Goal: Task Accomplishment & Management: Use online tool/utility

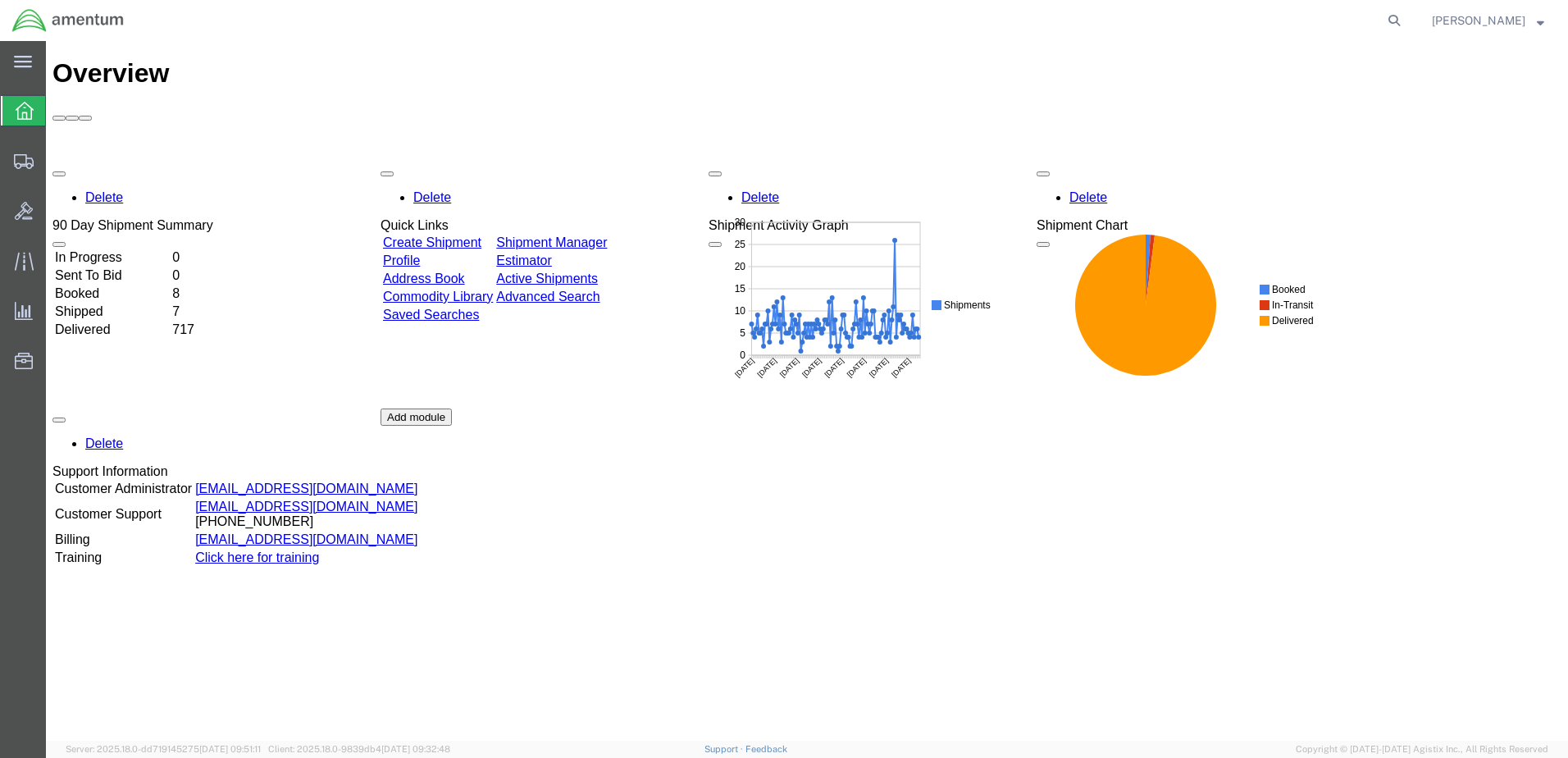
click at [607, 235] on link "Shipment Manager" at bounding box center [552, 242] width 111 height 14
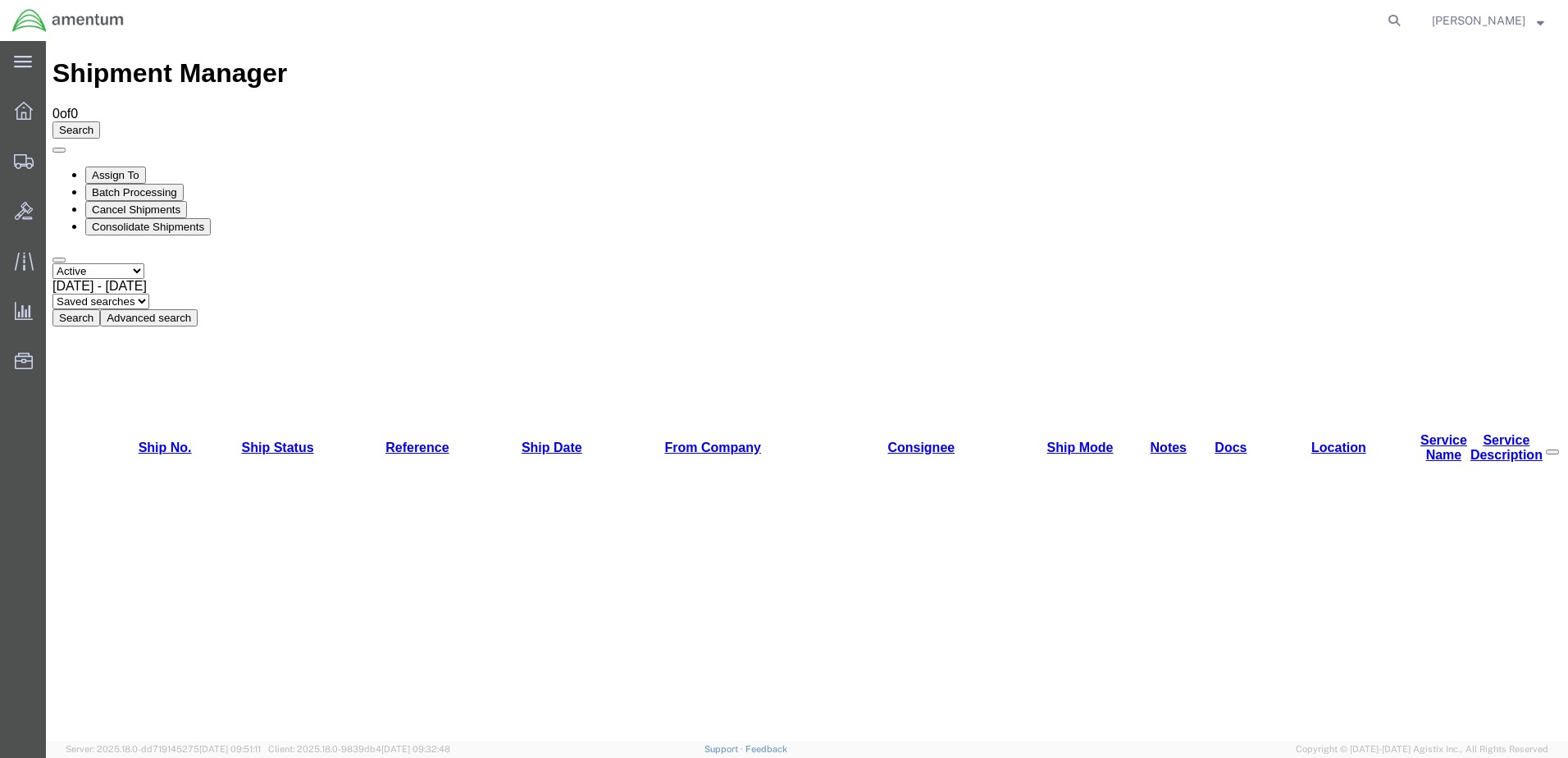
click at [145, 263] on select "Select status Active All Shipments Approved Booked Canceled Delivered Denied Ne…" at bounding box center [97, 271] width 91 height 16
select select "ALL"
click at [52, 263] on select "Select status Active All Shipments Approved Booked Canceled Delivered Denied Ne…" at bounding box center [97, 271] width 91 height 16
click at [146, 279] on span "[DATE] - [DATE]" at bounding box center [99, 286] width 94 height 14
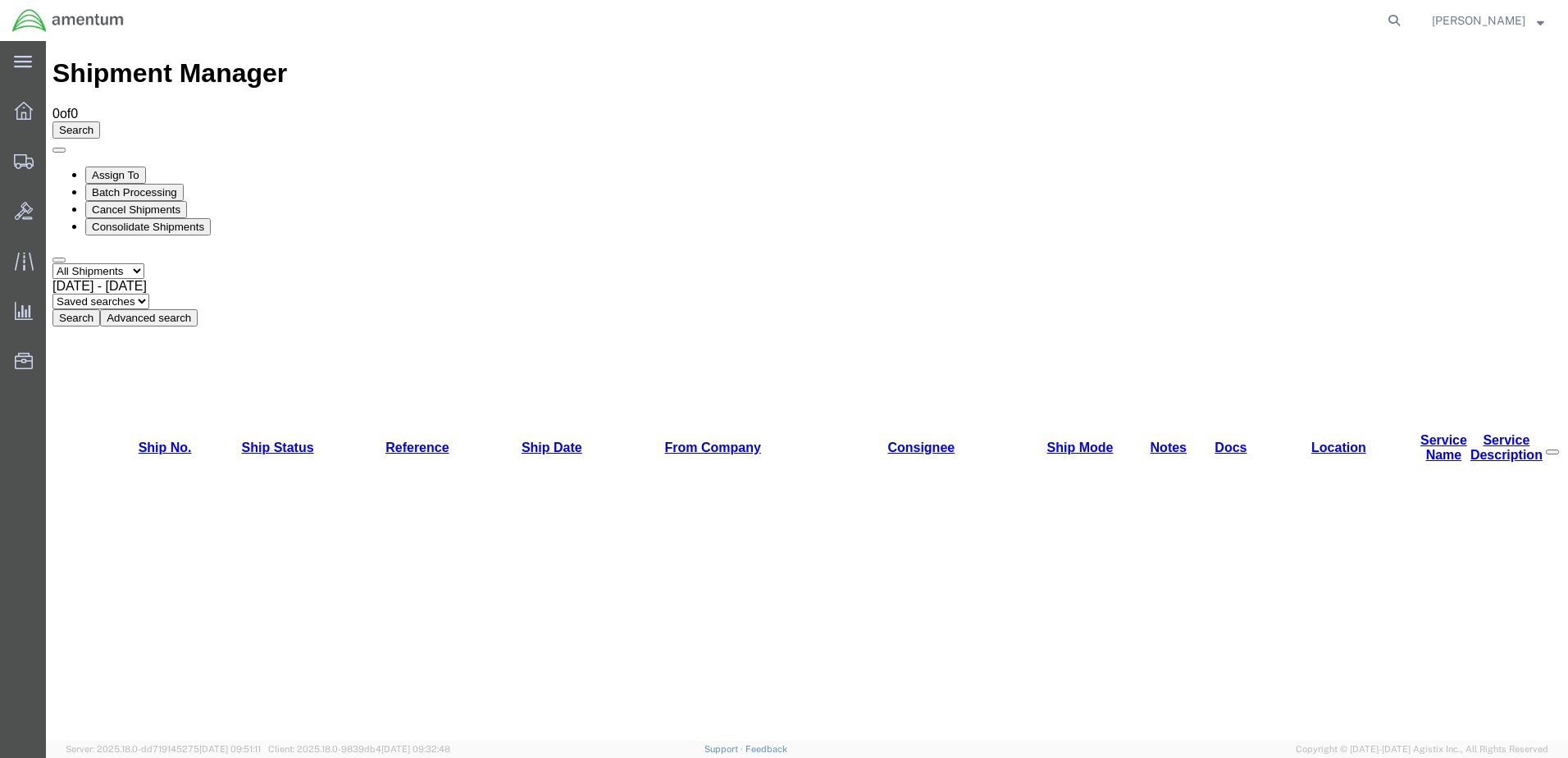
click at [100, 310] on button "Search" at bounding box center [76, 319] width 47 height 18
click at [1311, 440] on link "Location" at bounding box center [1339, 447] width 55 height 14
click at [1268, 263] on div "Select status Active All Shipments Approved Booked Canceled Delivered Denied Ne…" at bounding box center [806, 295] width 1509 height 63
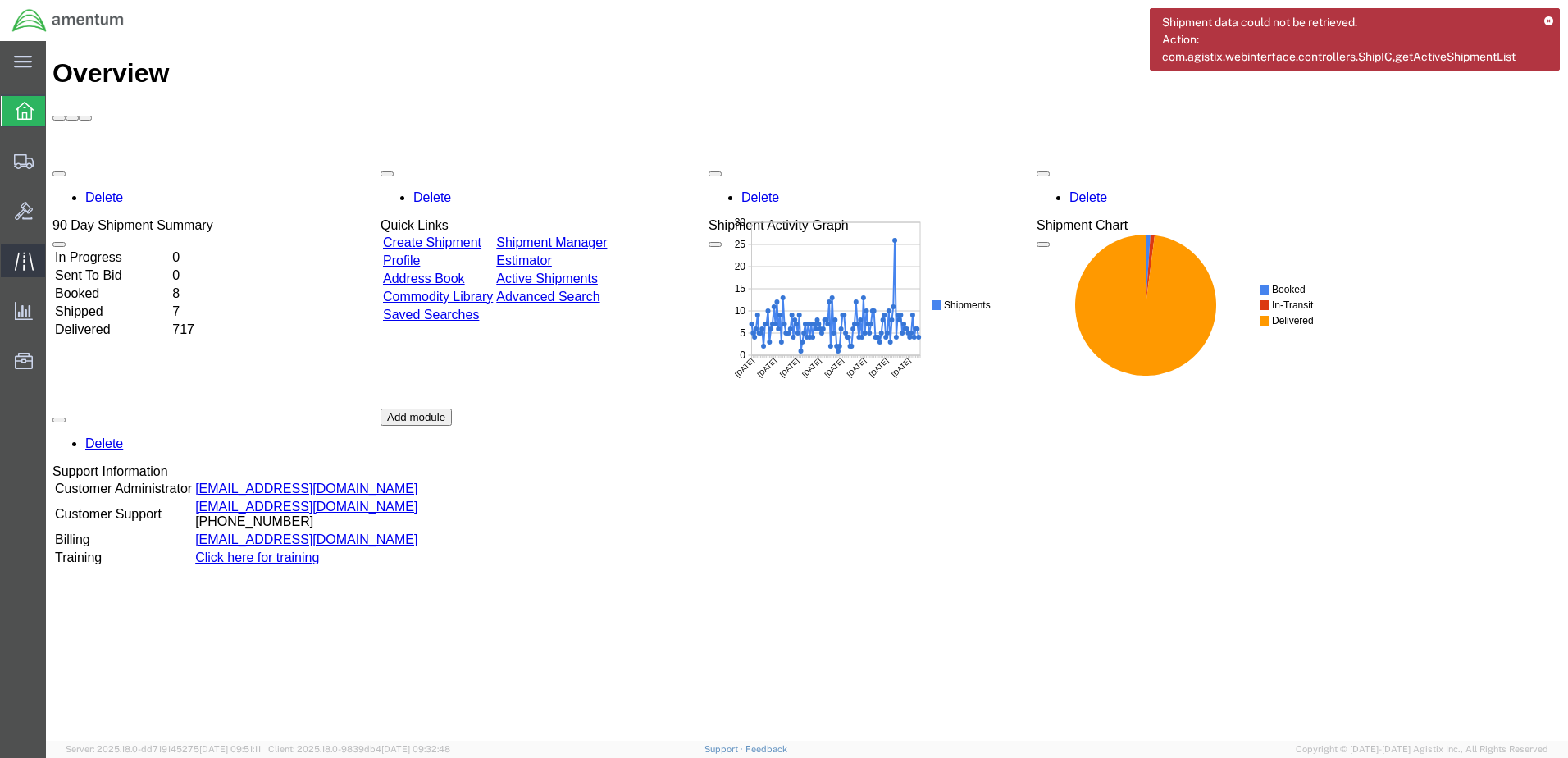
click at [25, 260] on icon at bounding box center [23, 261] width 19 height 18
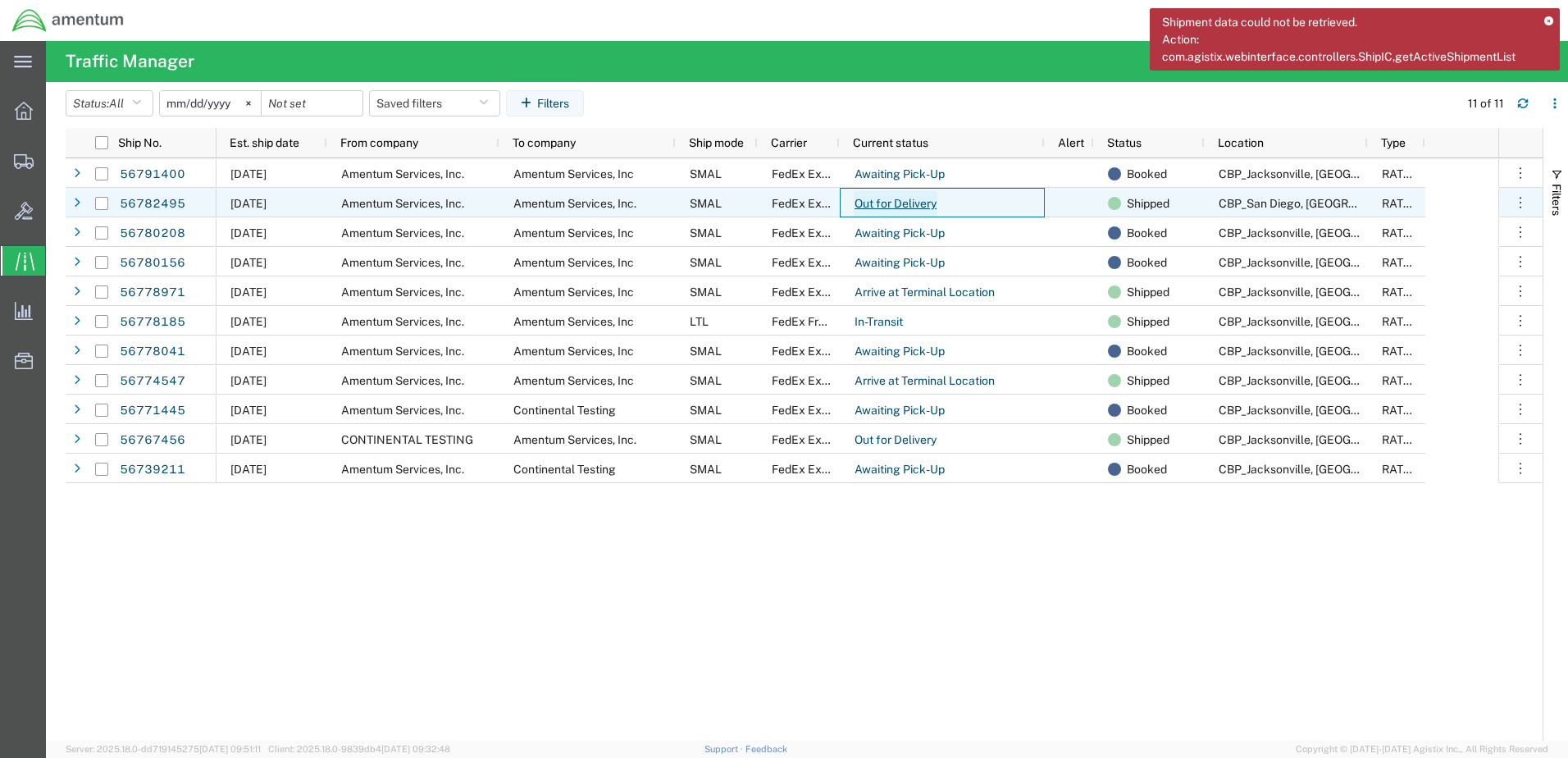
click at [885, 209] on link "Out for Delivery" at bounding box center [896, 204] width 84 height 27
